Goal: Navigation & Orientation: Find specific page/section

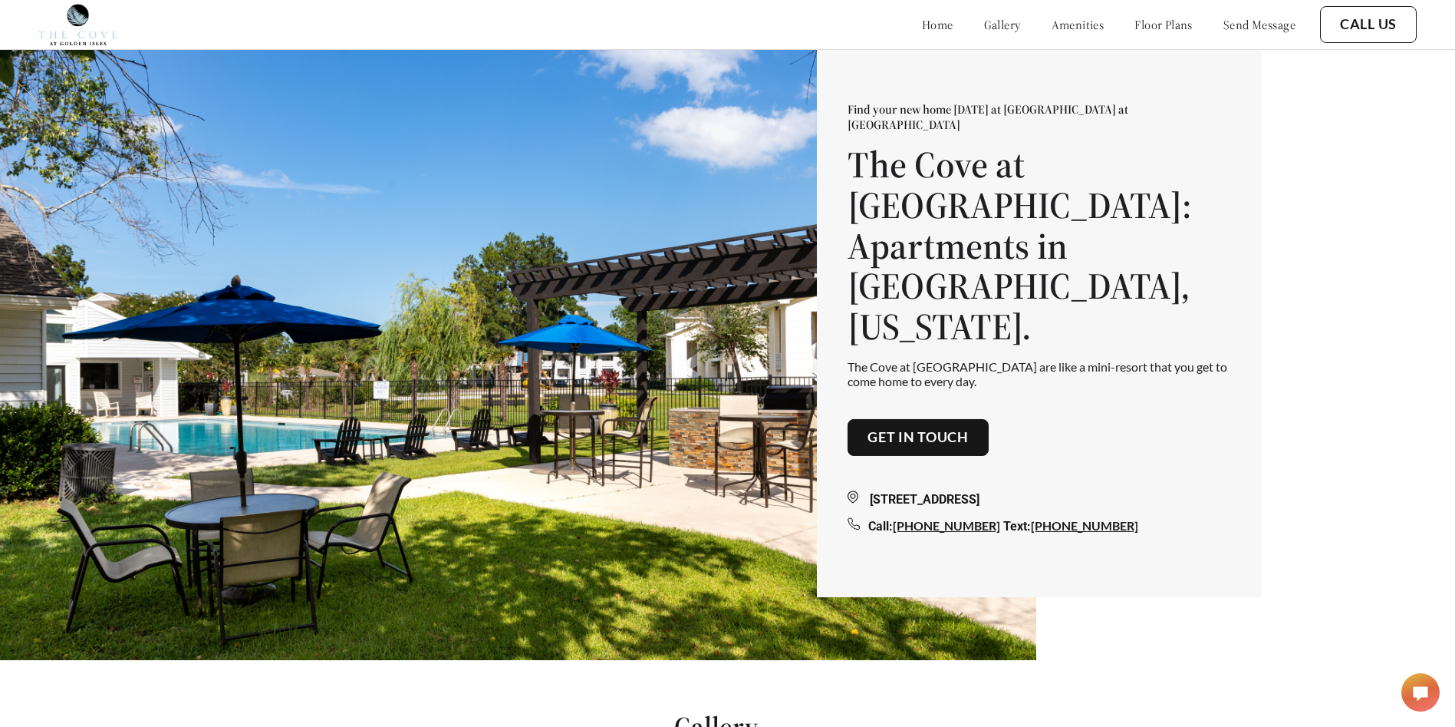
scroll to position [0, 12]
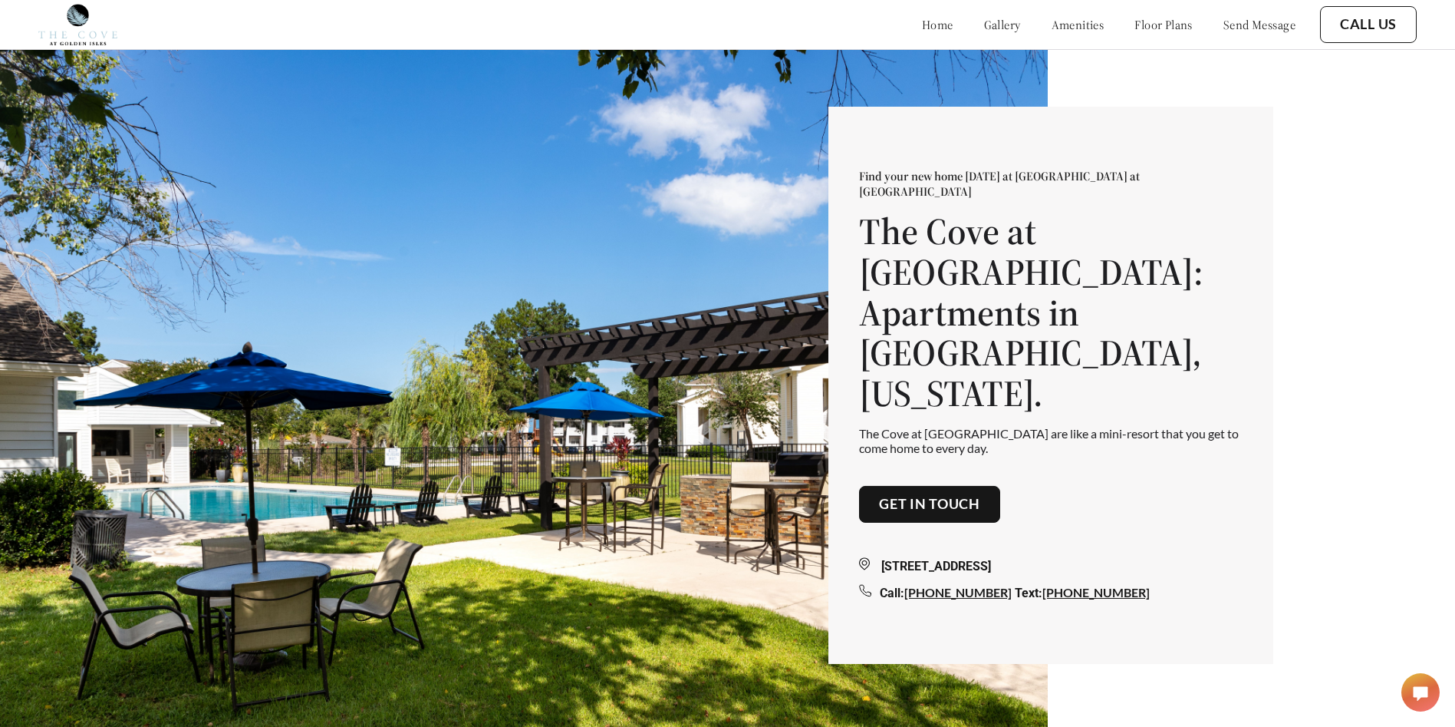
click at [922, 27] on link "home" at bounding box center [937, 24] width 31 height 15
click at [1060, 25] on link "amenities" at bounding box center [1078, 24] width 53 height 15
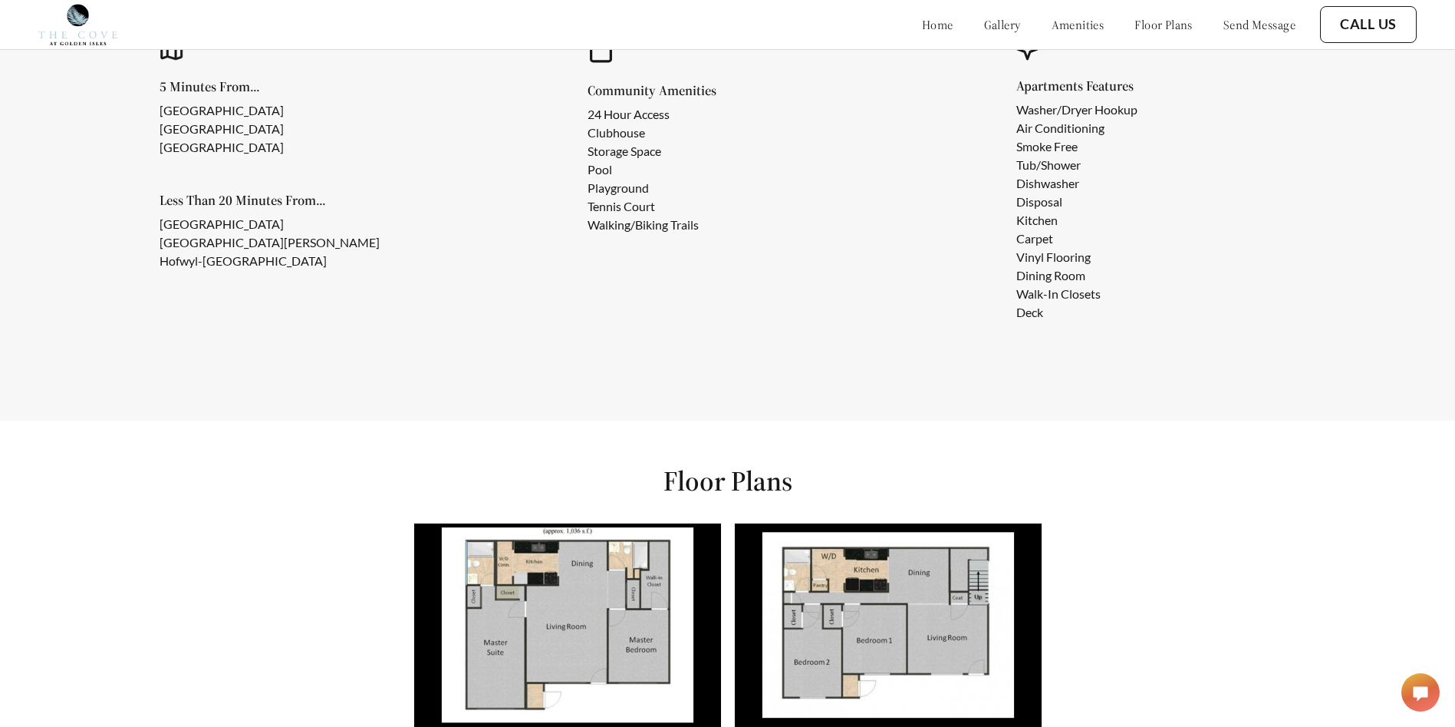
scroll to position [1371, 0]
